Goal: Information Seeking & Learning: Learn about a topic

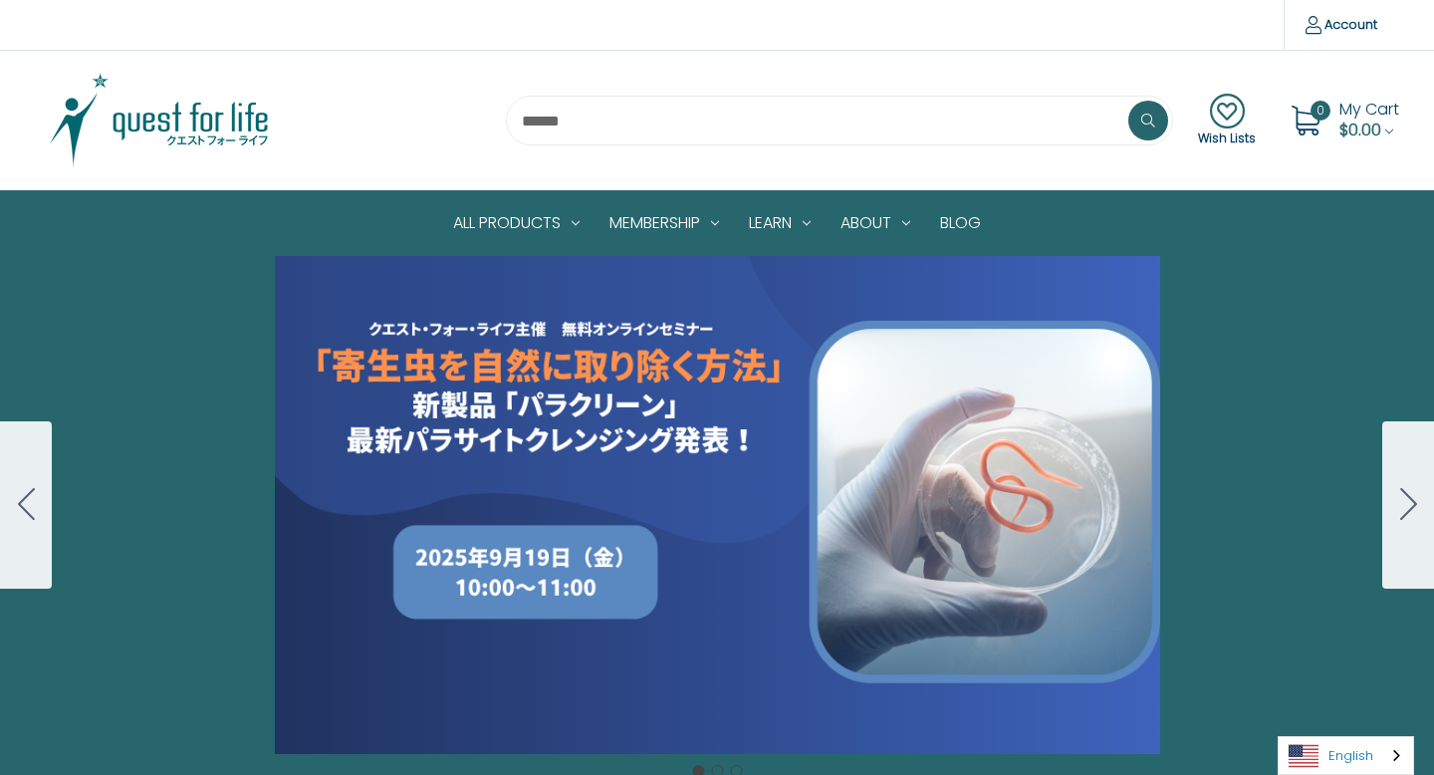
click at [1361, 742] on link "English" at bounding box center [1345, 755] width 134 height 37
click at [1347, 721] on link "日本語" at bounding box center [1330, 717] width 104 height 37
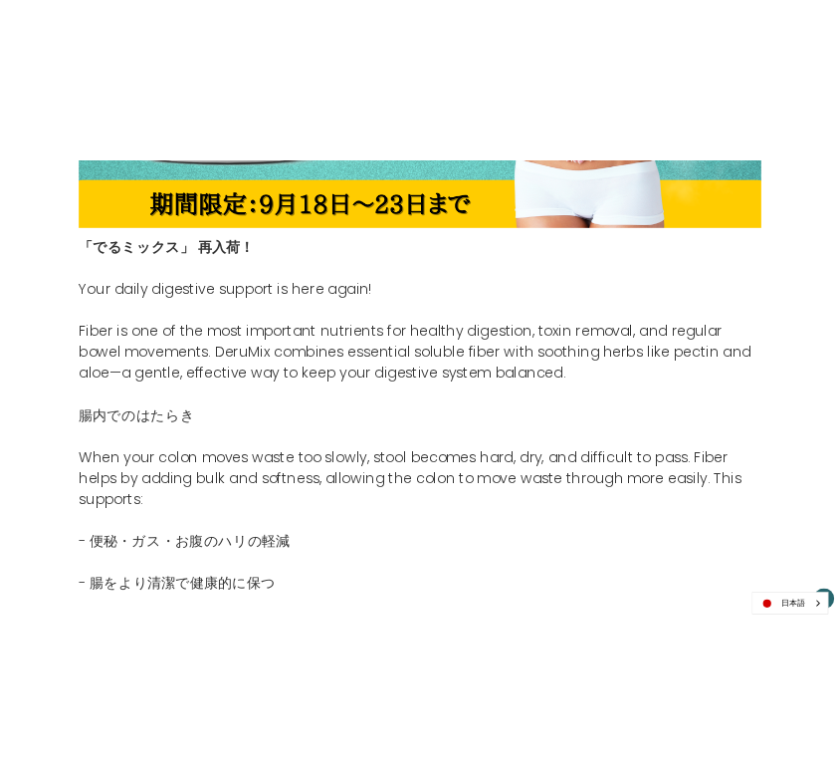
scroll to position [822, 0]
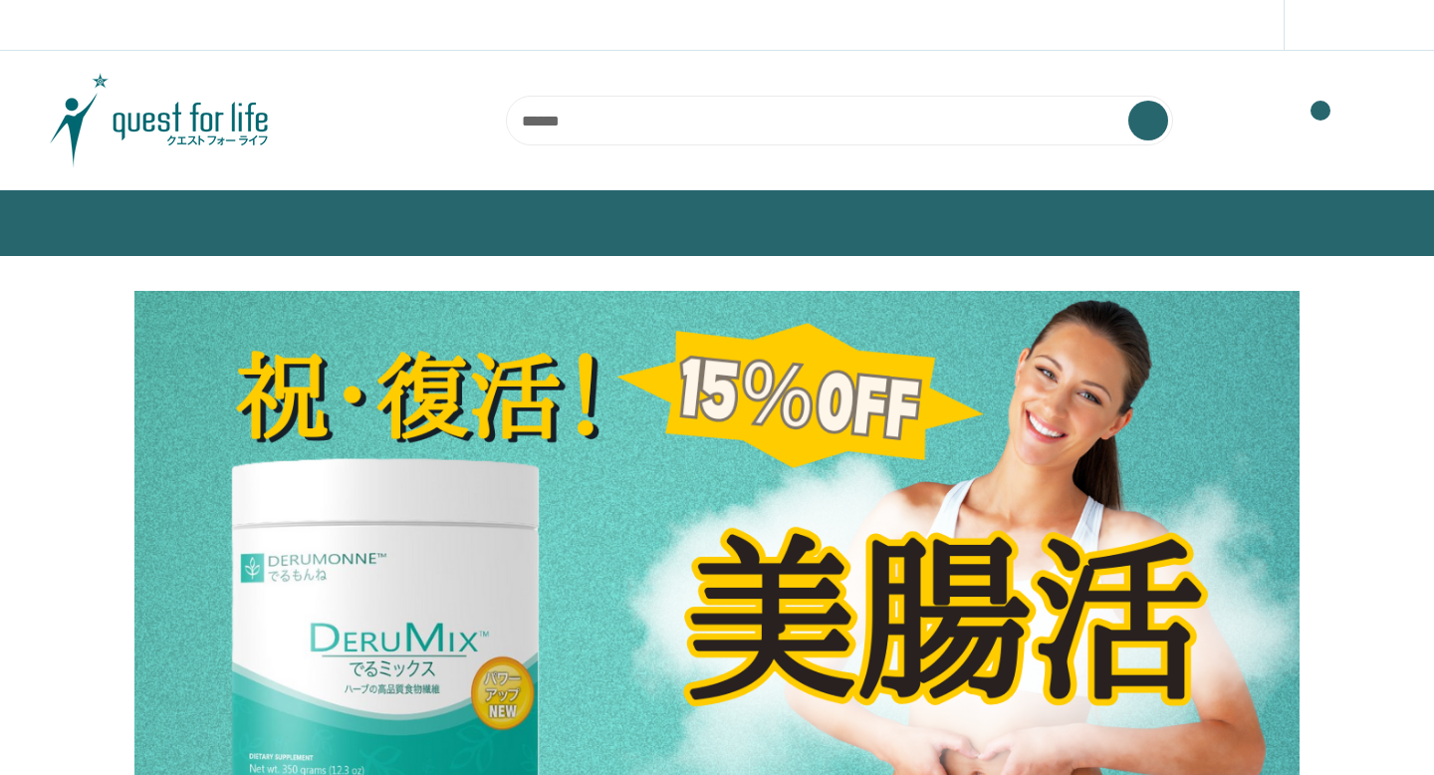
scroll to position [995, 0]
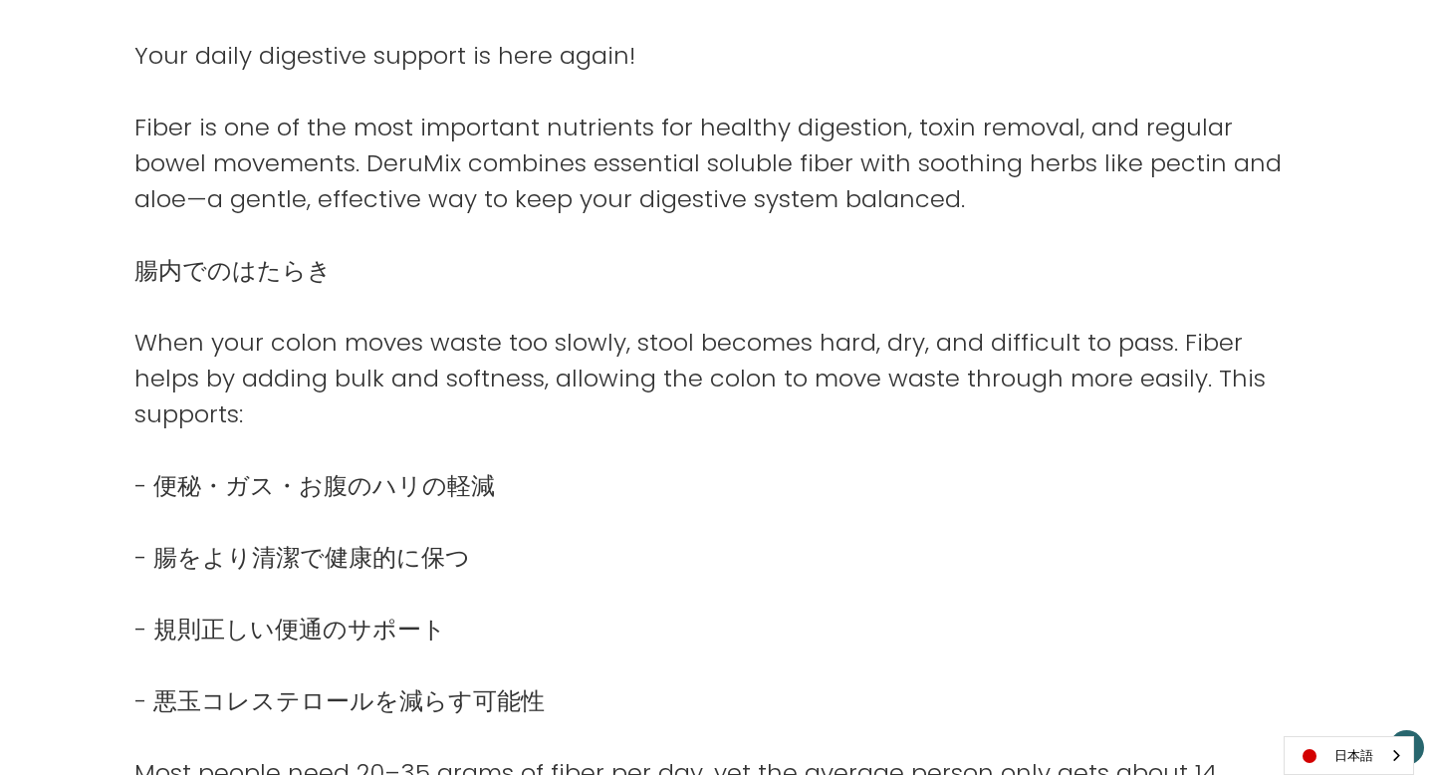
click at [1045, 426] on p "When your colon moves waste too slowly, stool becomes hard, dry, and difficult …" at bounding box center [716, 379] width 1165 height 108
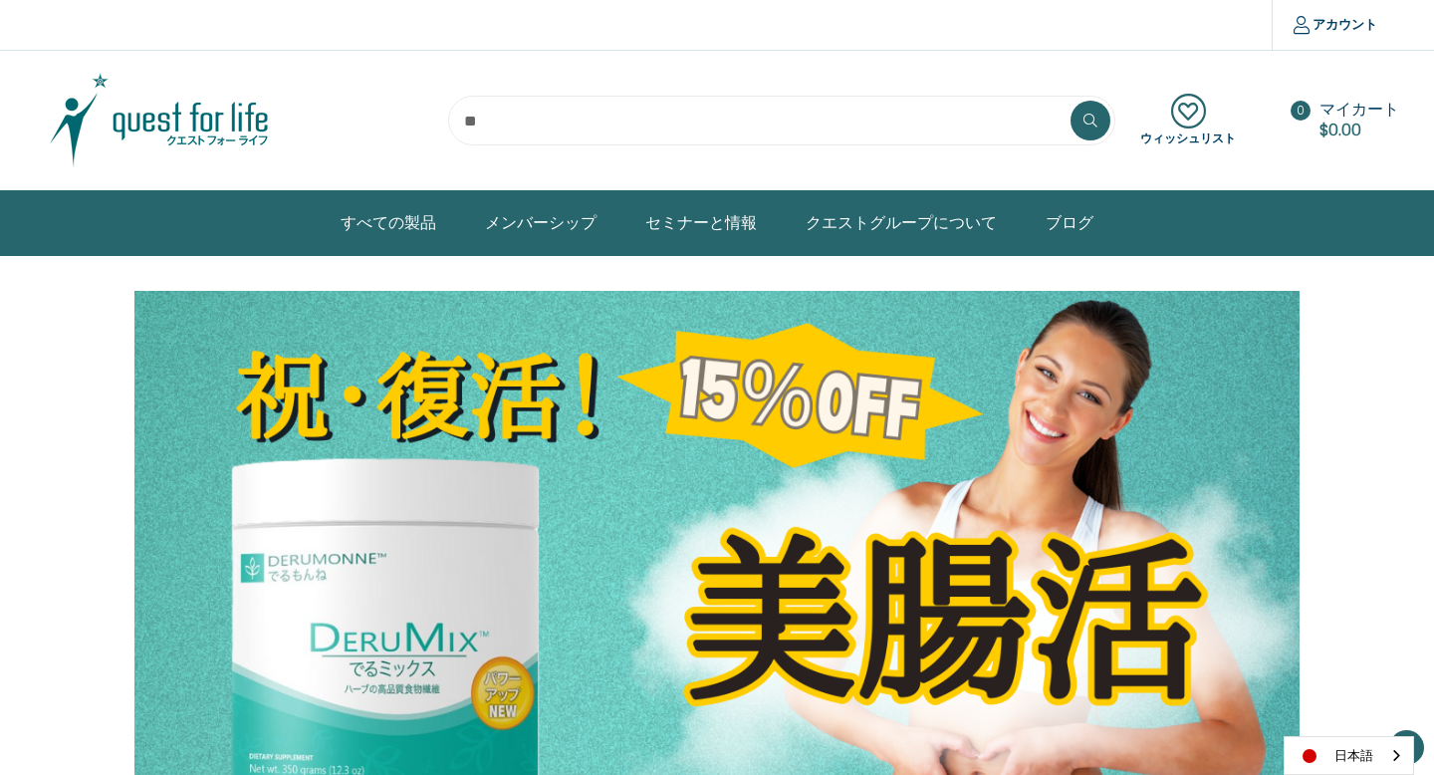
scroll to position [994, 0]
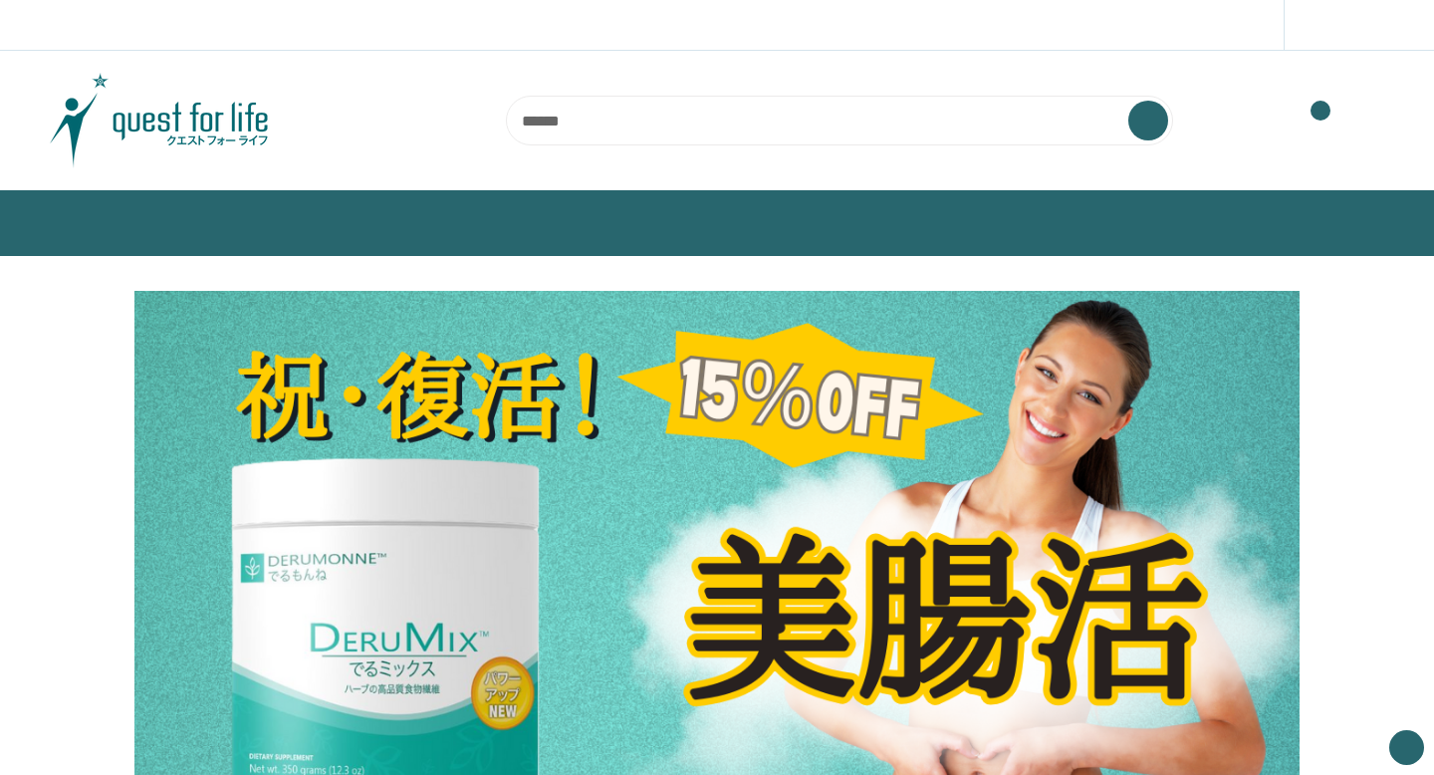
scroll to position [994, 0]
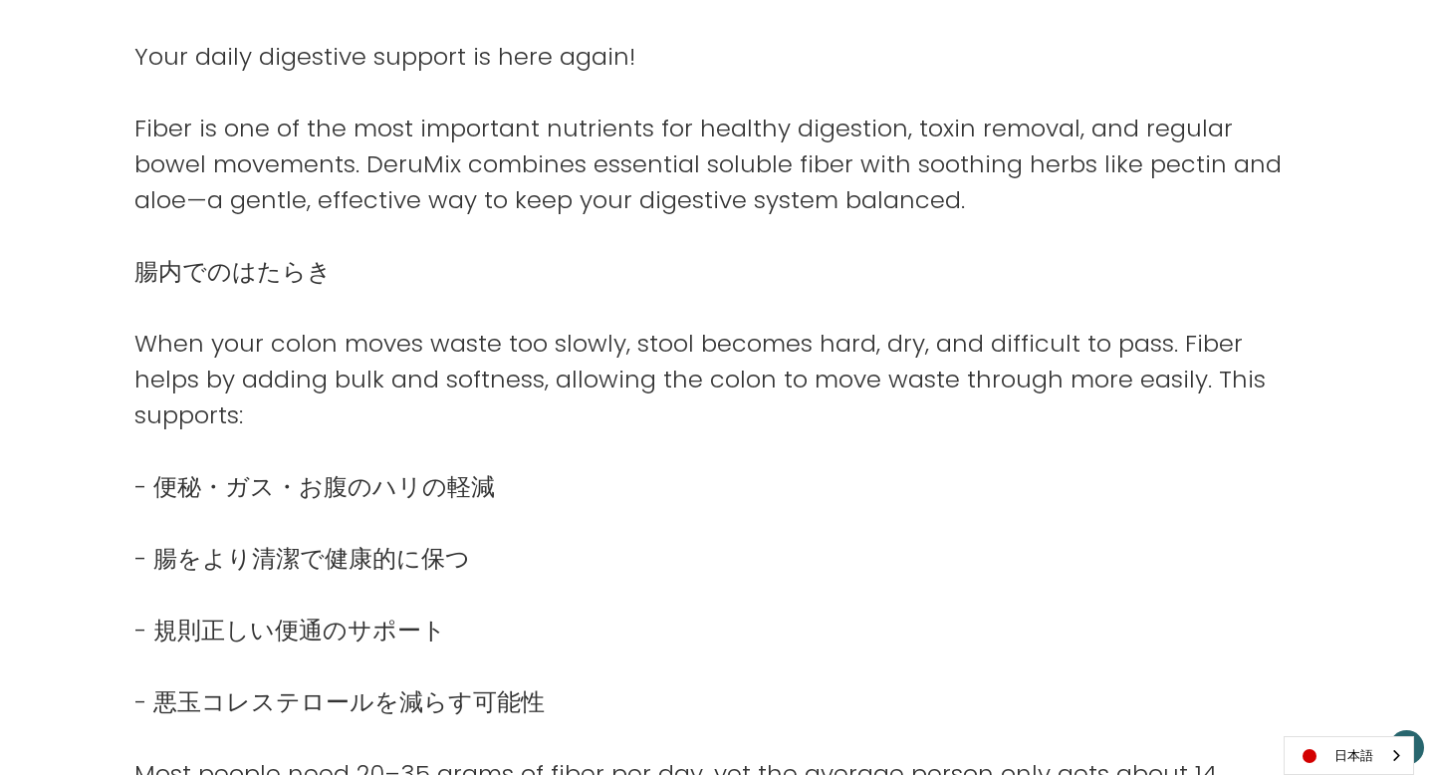
drag, startPoint x: 133, startPoint y: 126, endPoint x: 557, endPoint y: 118, distance: 423.2
click at [558, 119] on p "Fiber is one of the most important nutrients for healthy digestion, toxin remov…" at bounding box center [716, 165] width 1165 height 108
click at [557, 118] on p "Fiber is one of the most important nutrients for healthy digestion, toxin remov…" at bounding box center [716, 165] width 1165 height 108
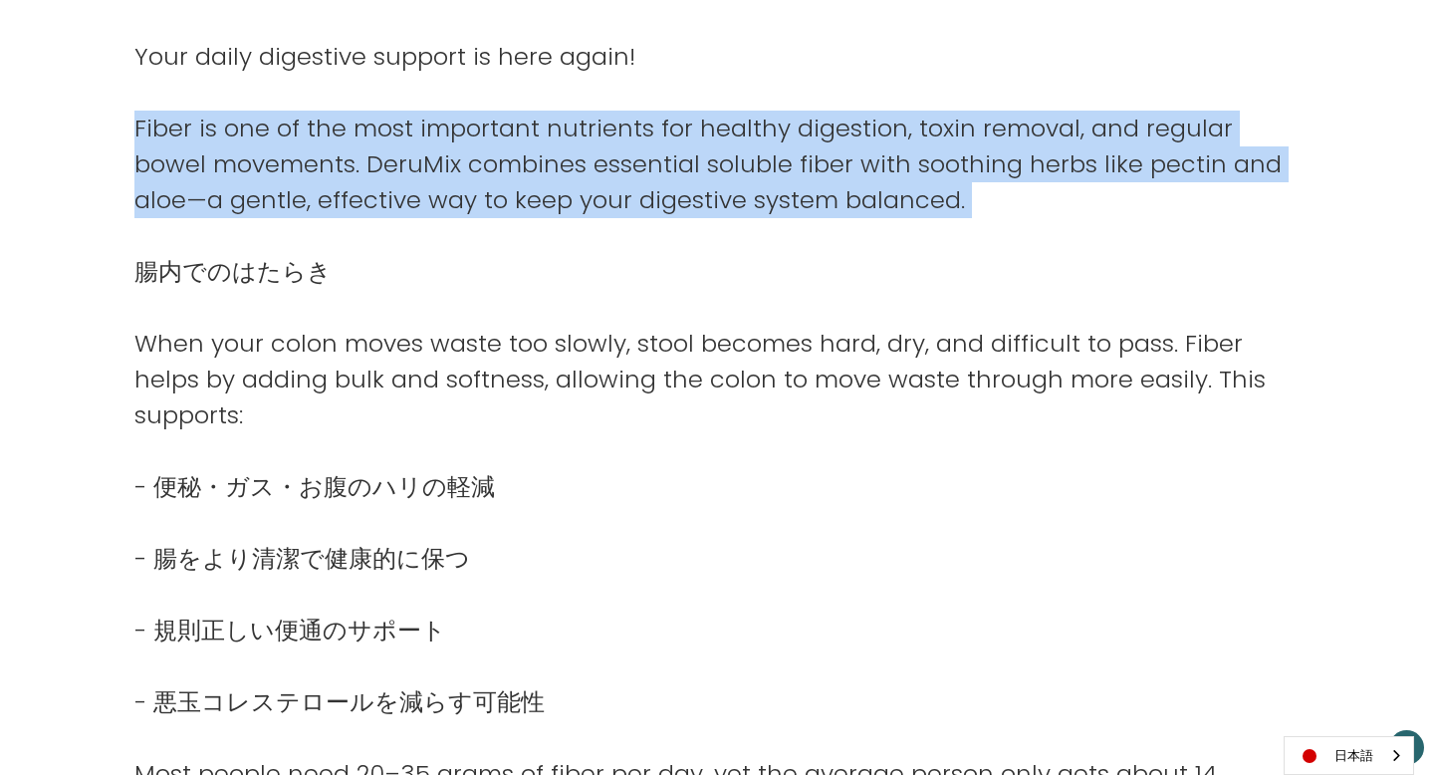
click at [557, 118] on p "Fiber is one of the most important nutrients for healthy digestion, toxin remov…" at bounding box center [716, 165] width 1165 height 108
copy div "Fiber is one of the most important nutrients for healthy digestion, toxin remov…"
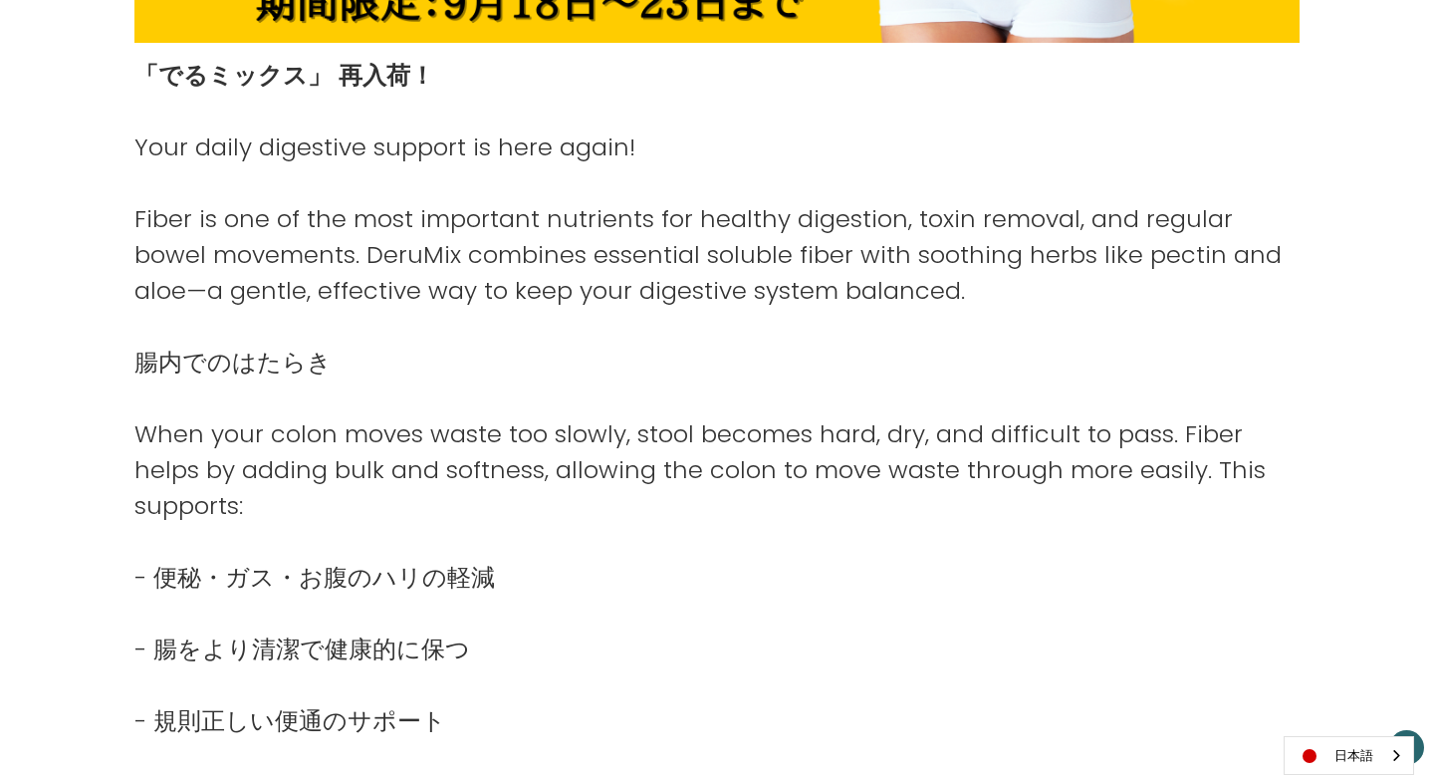
scroll to position [907, 0]
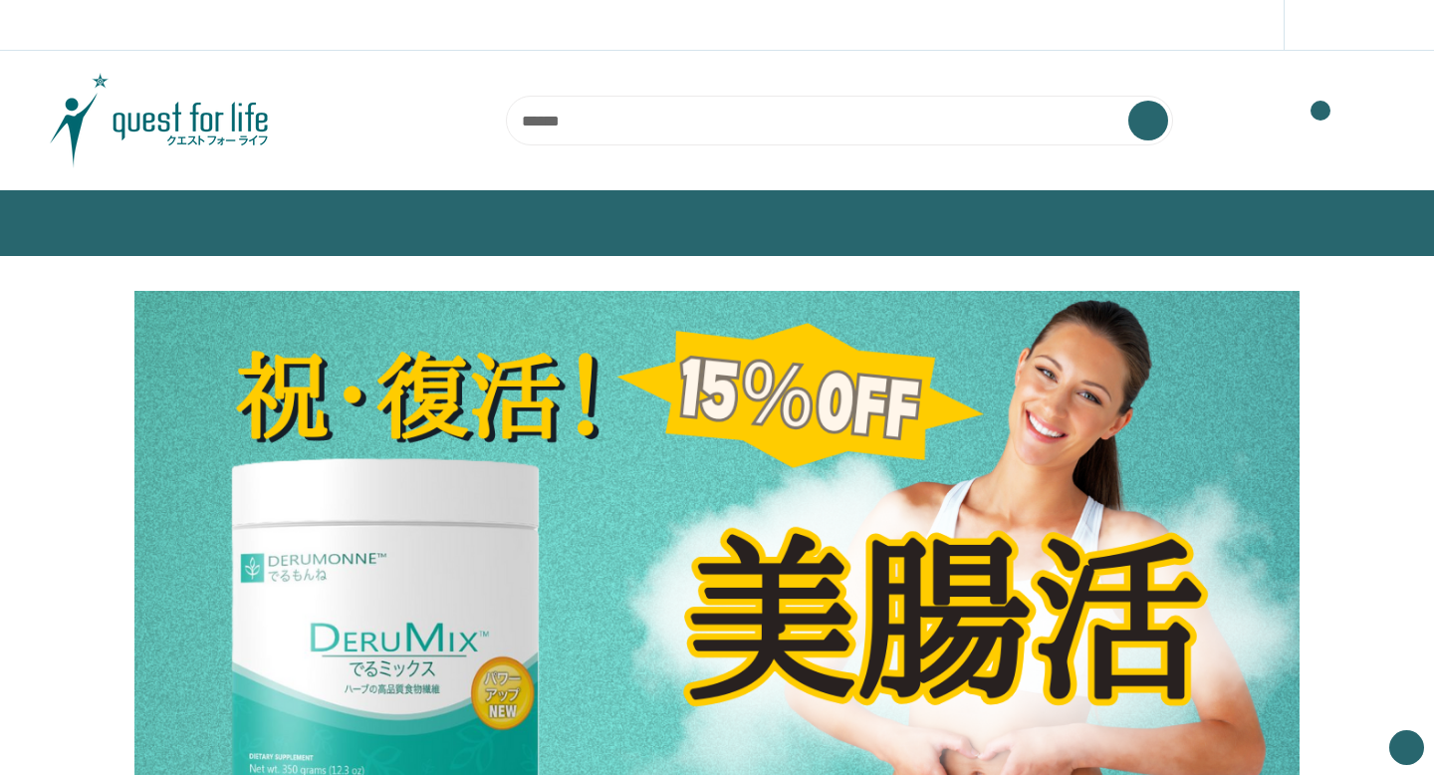
scroll to position [907, 0]
